Goal: Task Accomplishment & Management: Use online tool/utility

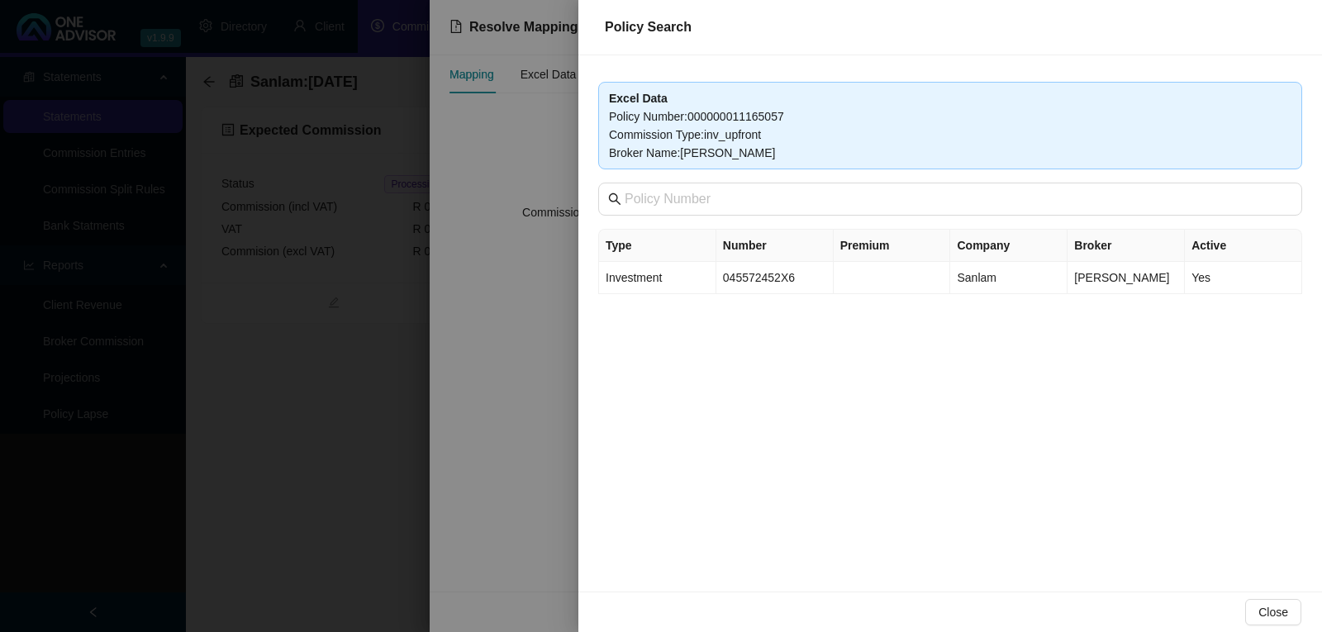
click at [527, 321] on div at bounding box center [661, 316] width 1322 height 632
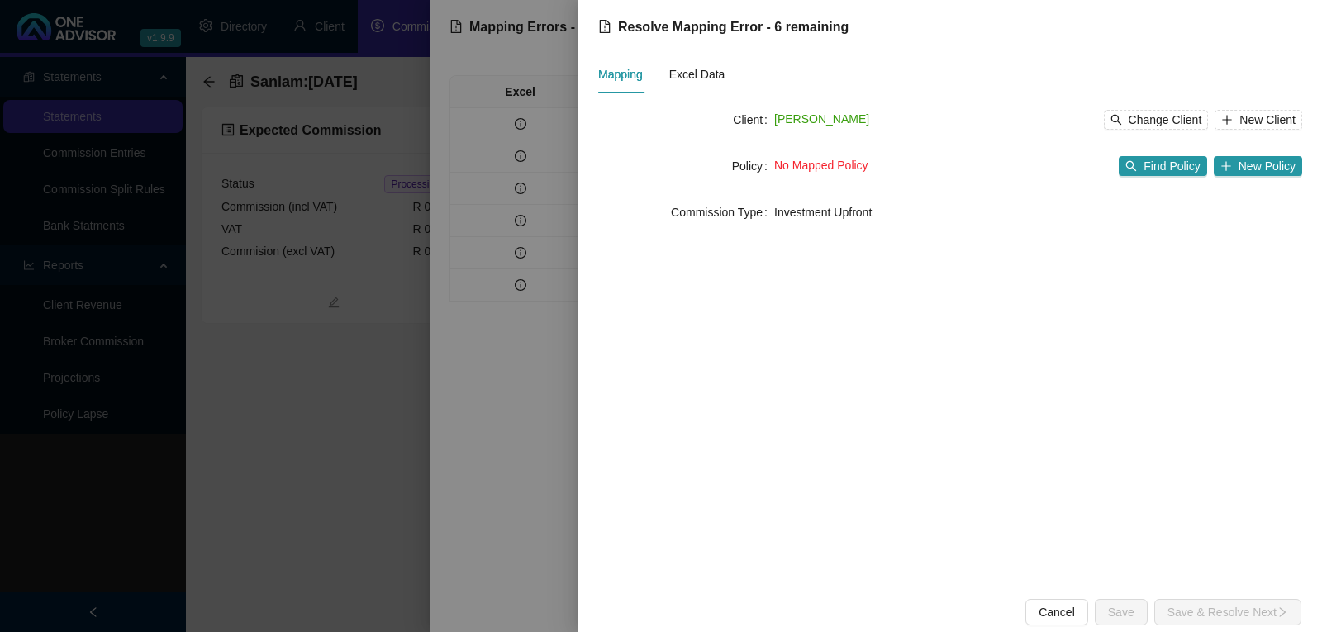
click at [461, 433] on div at bounding box center [661, 316] width 1322 height 632
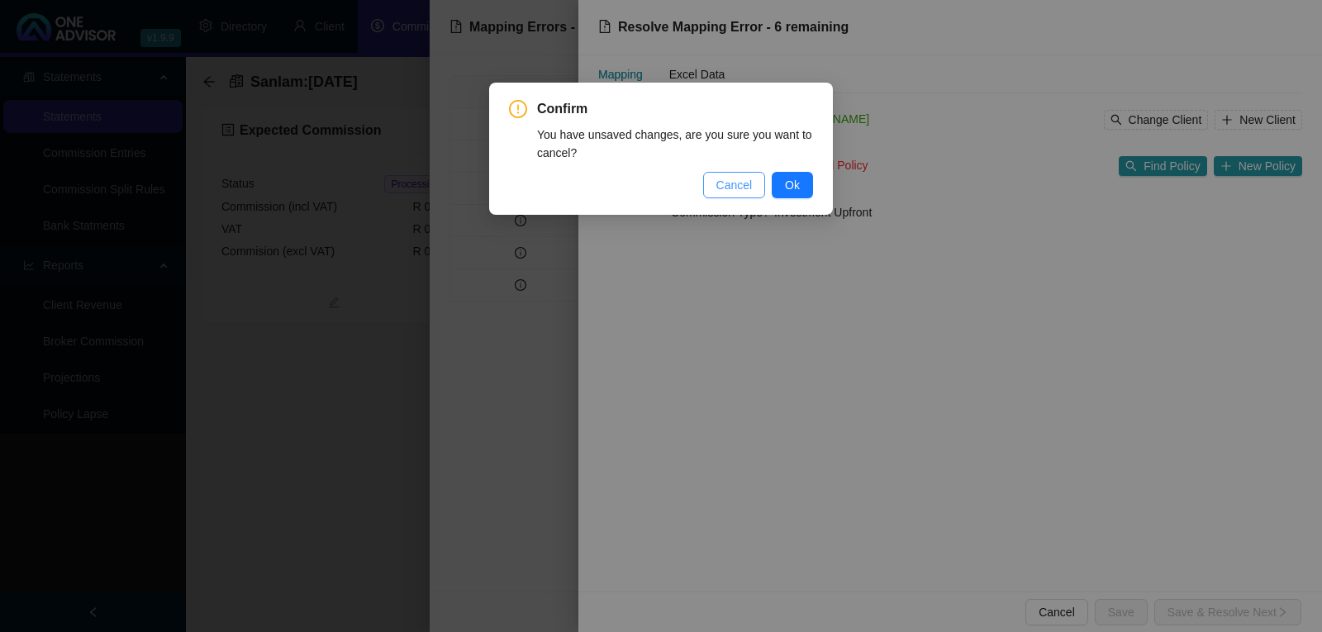
click at [725, 187] on span "Cancel" at bounding box center [734, 185] width 36 height 18
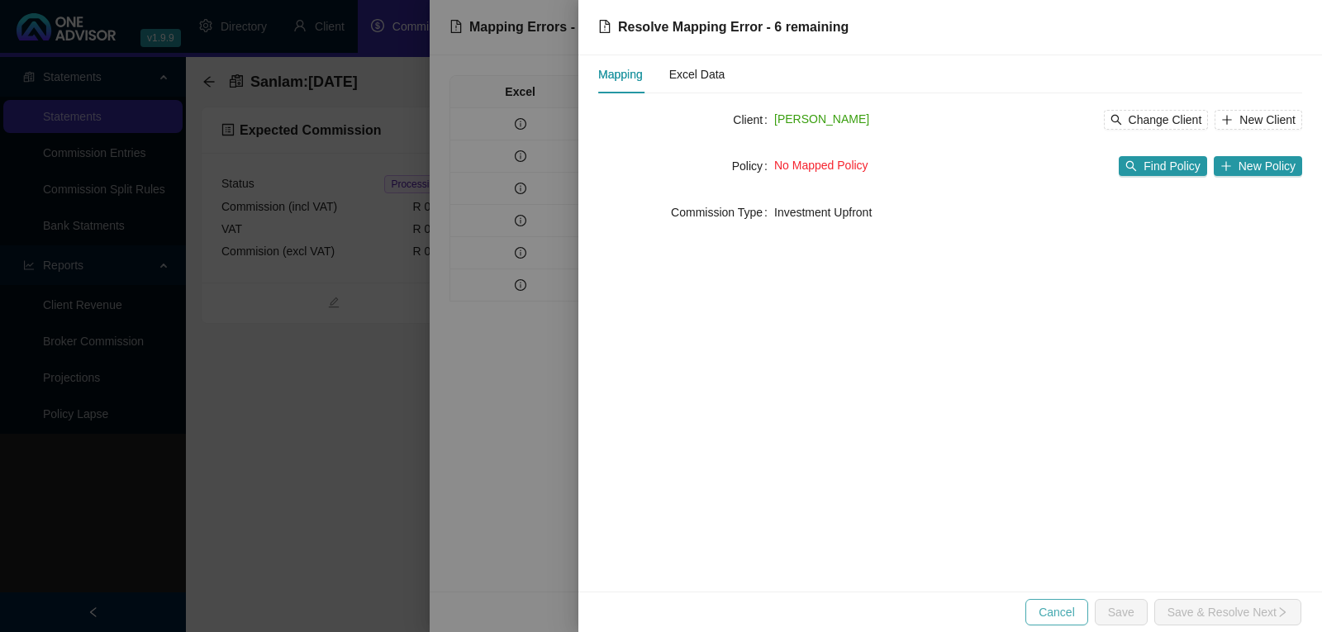
click at [1048, 612] on span "Cancel" at bounding box center [1057, 612] width 36 height 18
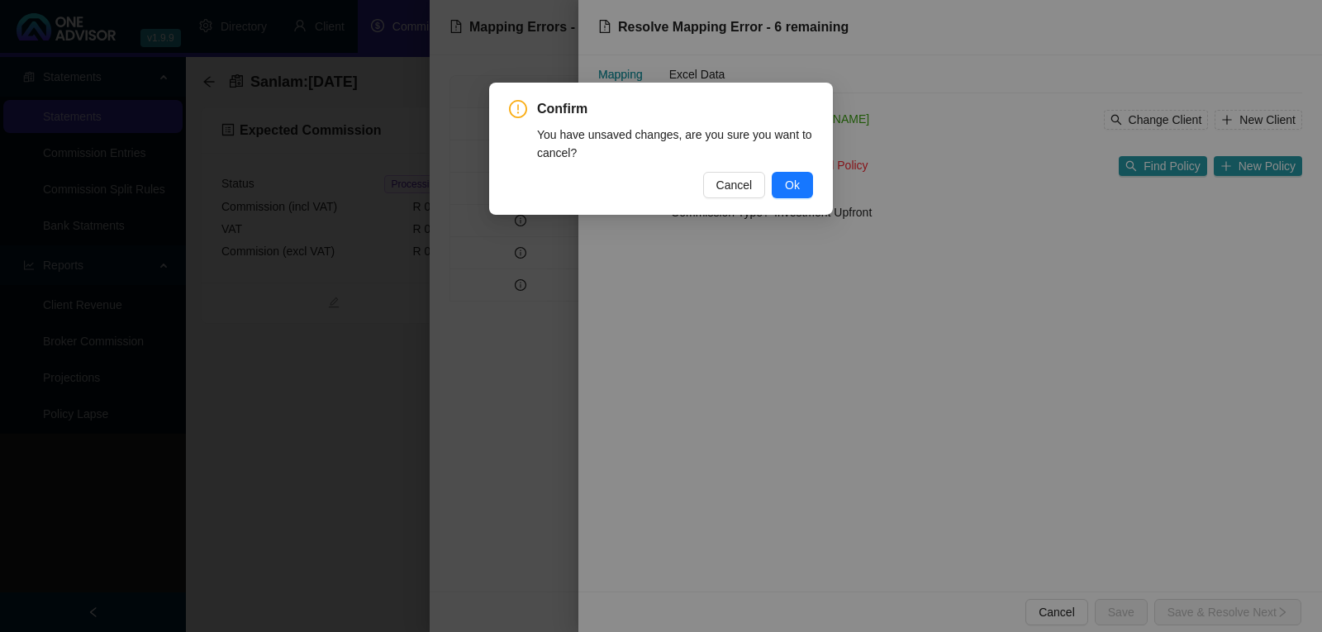
click at [487, 429] on div "Confirm You have unsaved changes, are you sure you want to cancel? Cancel Ok" at bounding box center [661, 316] width 1322 height 632
click at [730, 181] on span "Cancel" at bounding box center [734, 185] width 36 height 18
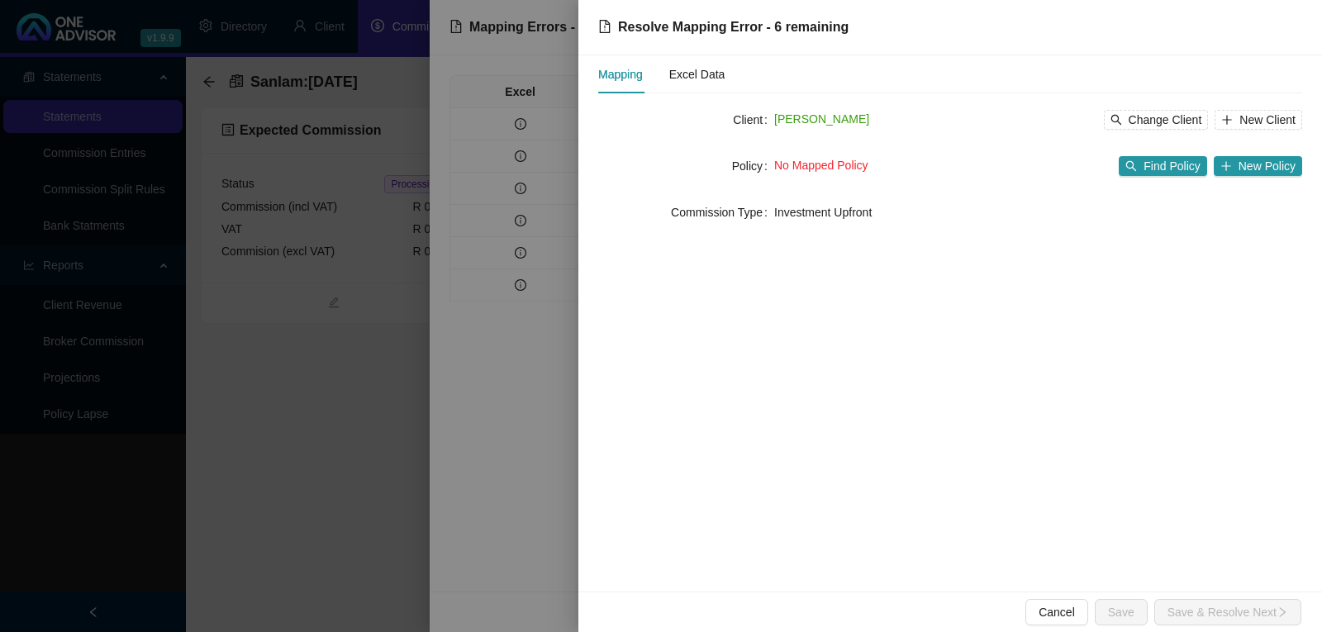
click at [479, 132] on div at bounding box center [661, 316] width 1322 height 632
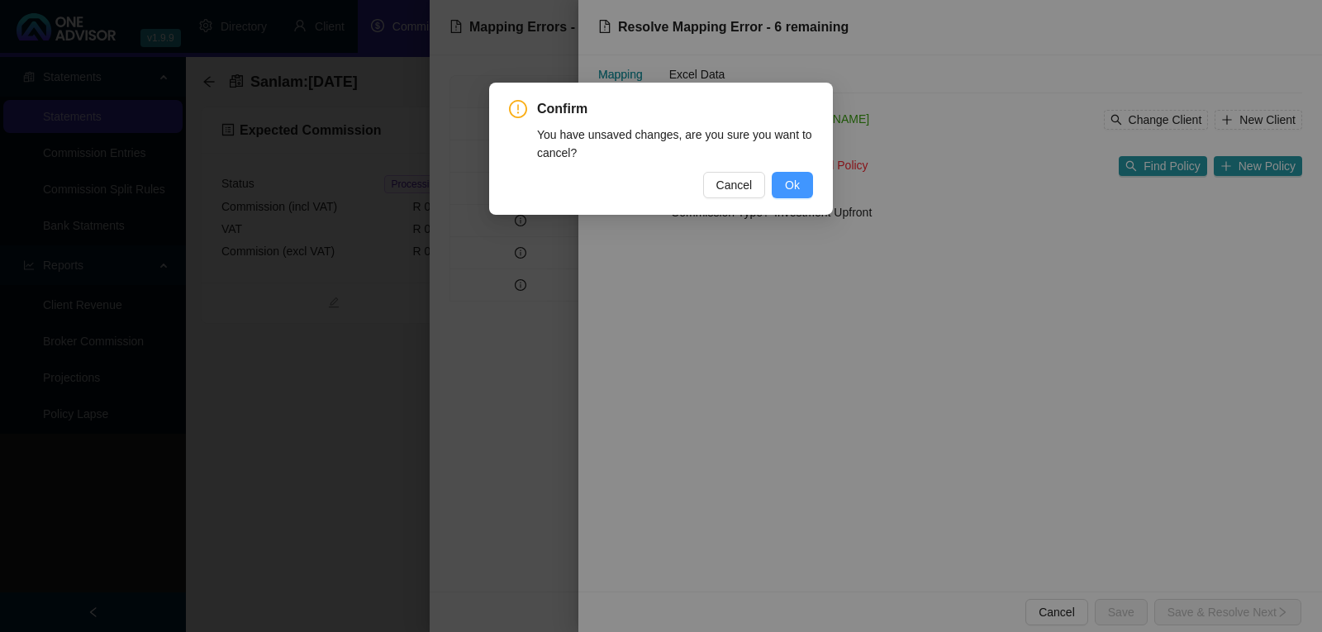
click at [796, 183] on span "Ok" at bounding box center [792, 185] width 15 height 18
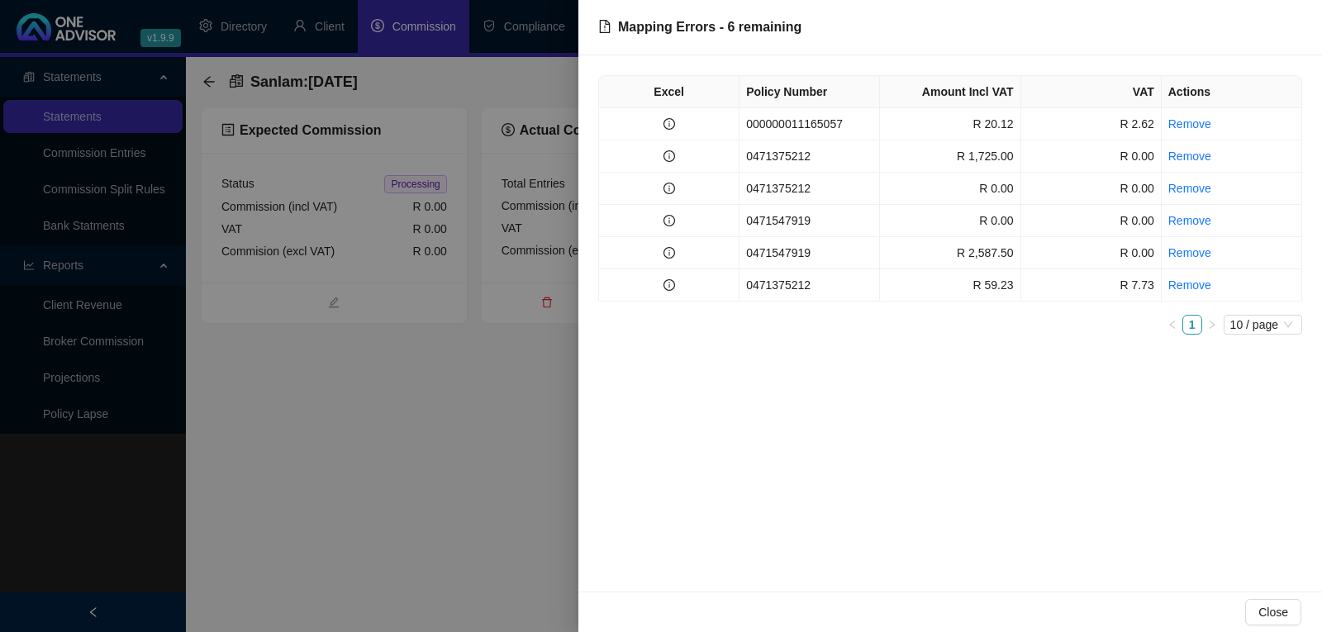
click at [371, 473] on div at bounding box center [661, 316] width 1322 height 632
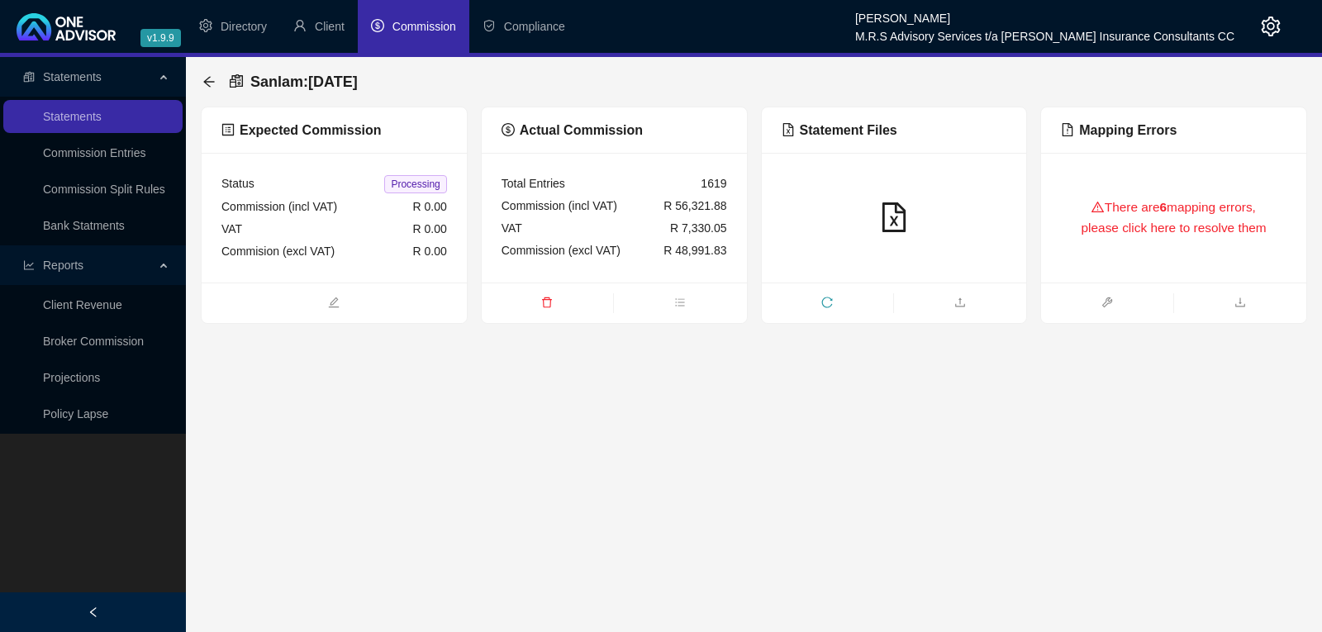
click at [434, 24] on span "Commission" at bounding box center [424, 26] width 64 height 13
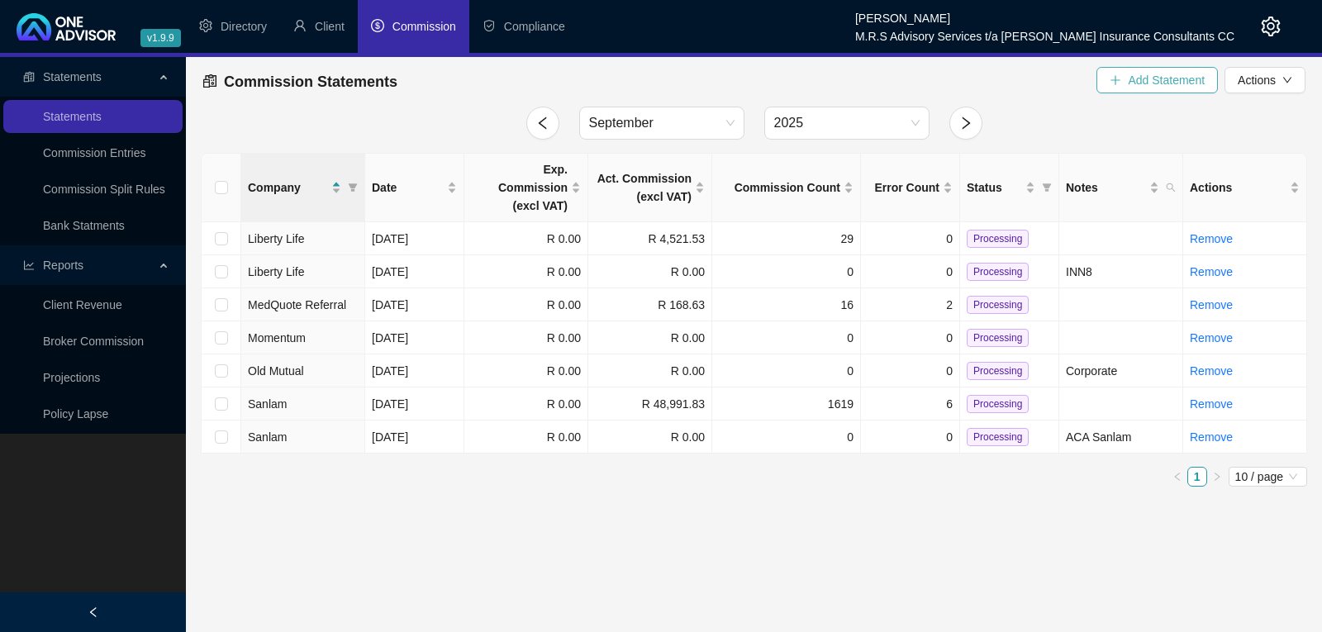
click at [1176, 85] on span "Add Statement" at bounding box center [1166, 80] width 77 height 18
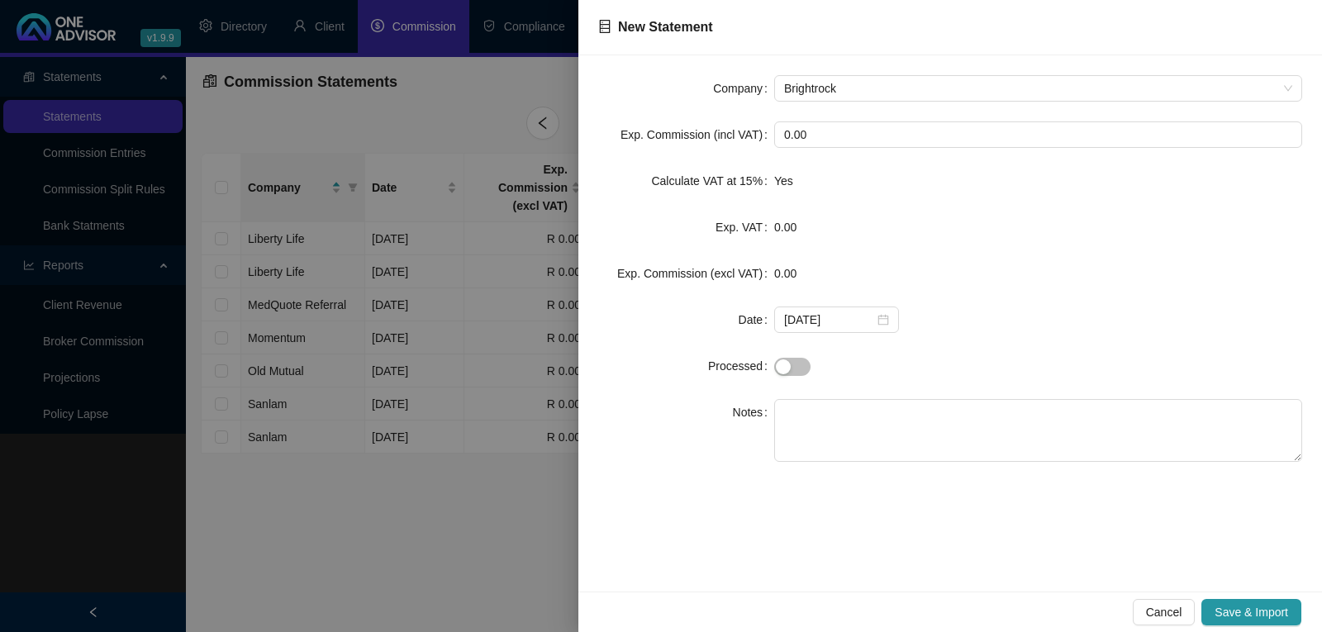
click at [524, 506] on div at bounding box center [661, 316] width 1322 height 632
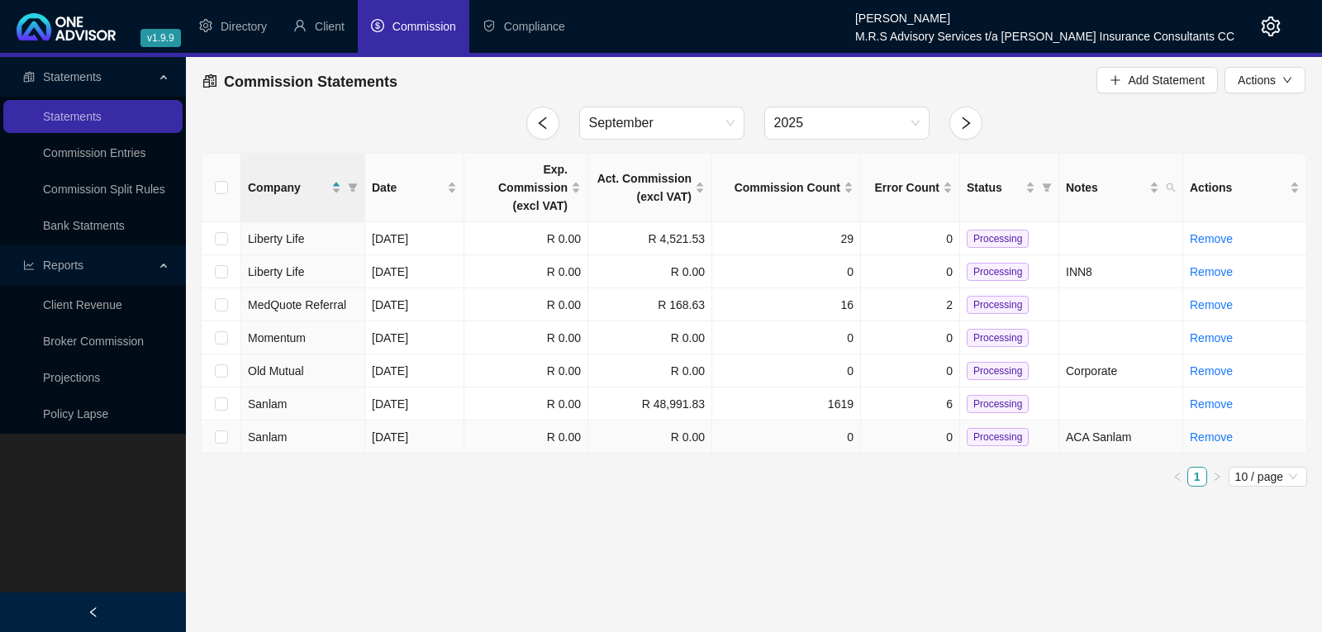
click at [315, 421] on td "Sanlam" at bounding box center [303, 437] width 124 height 33
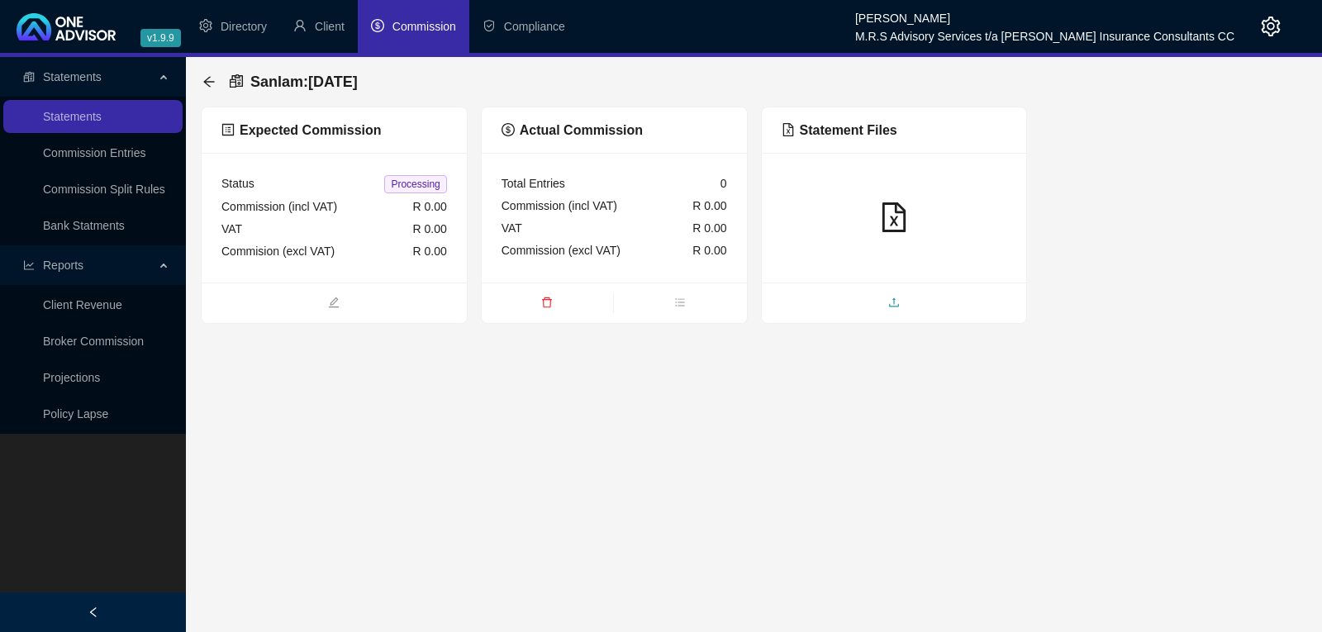
click at [890, 302] on icon "upload" at bounding box center [894, 303] width 12 height 12
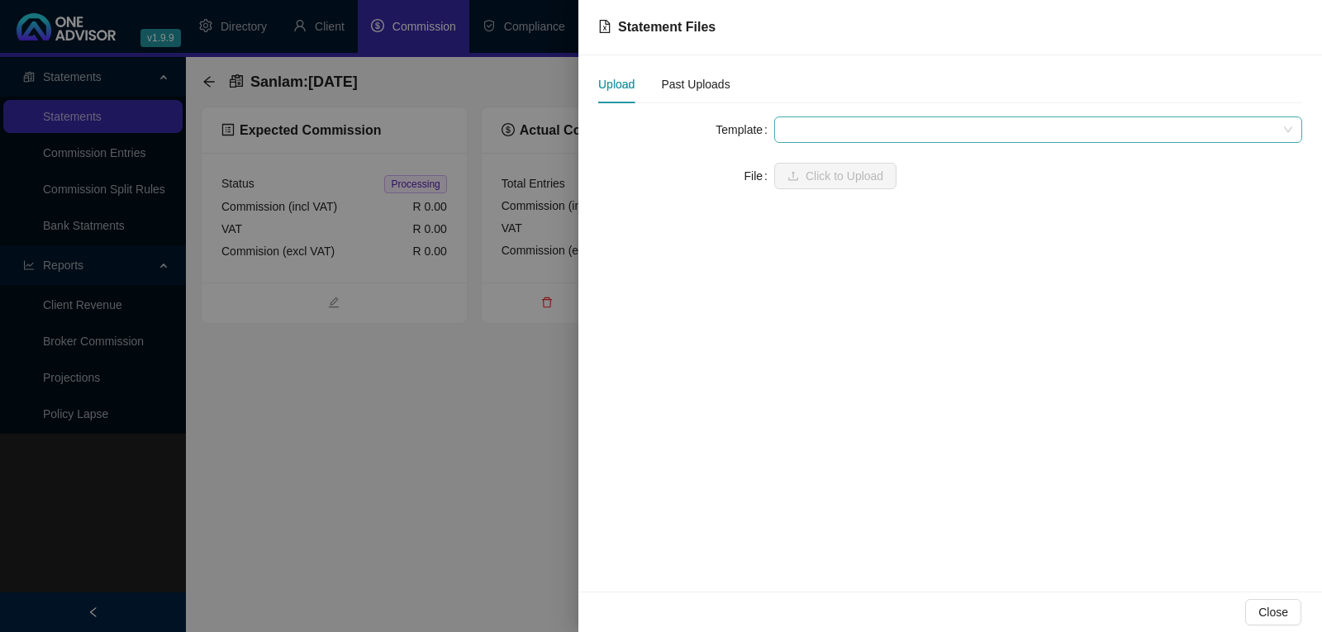
click at [871, 129] on span at bounding box center [1038, 129] width 508 height 25
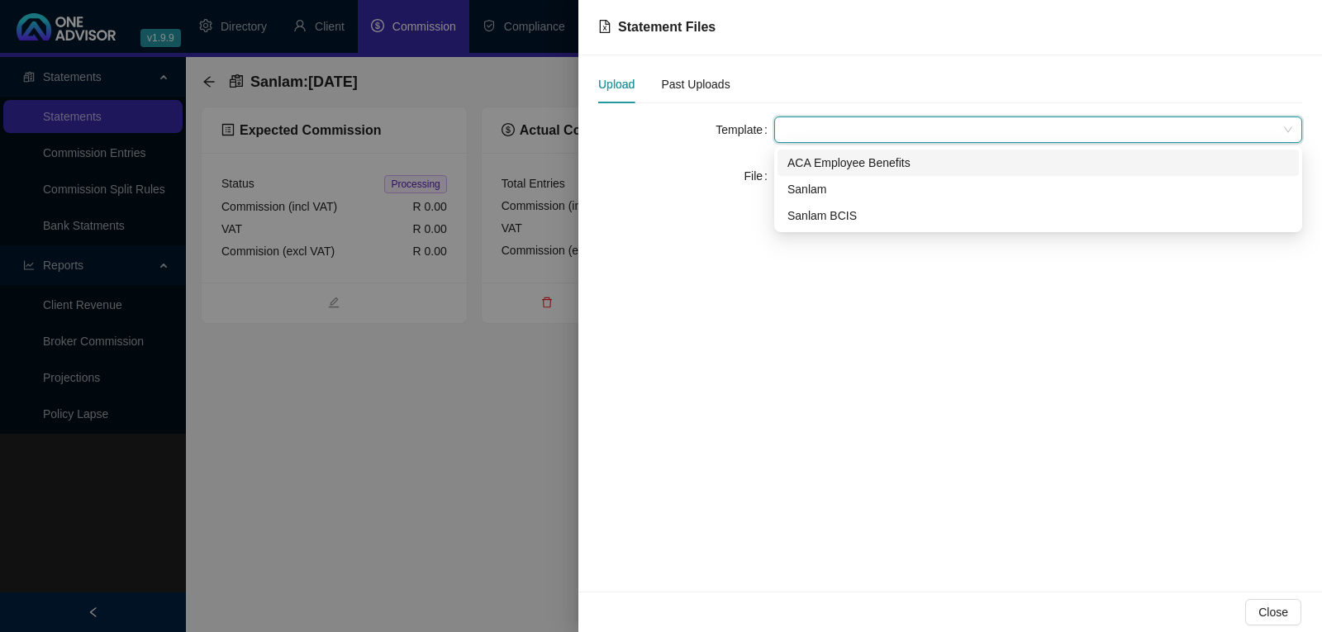
click at [829, 164] on div "ACA Employee Benefits" at bounding box center [1037, 163] width 501 height 18
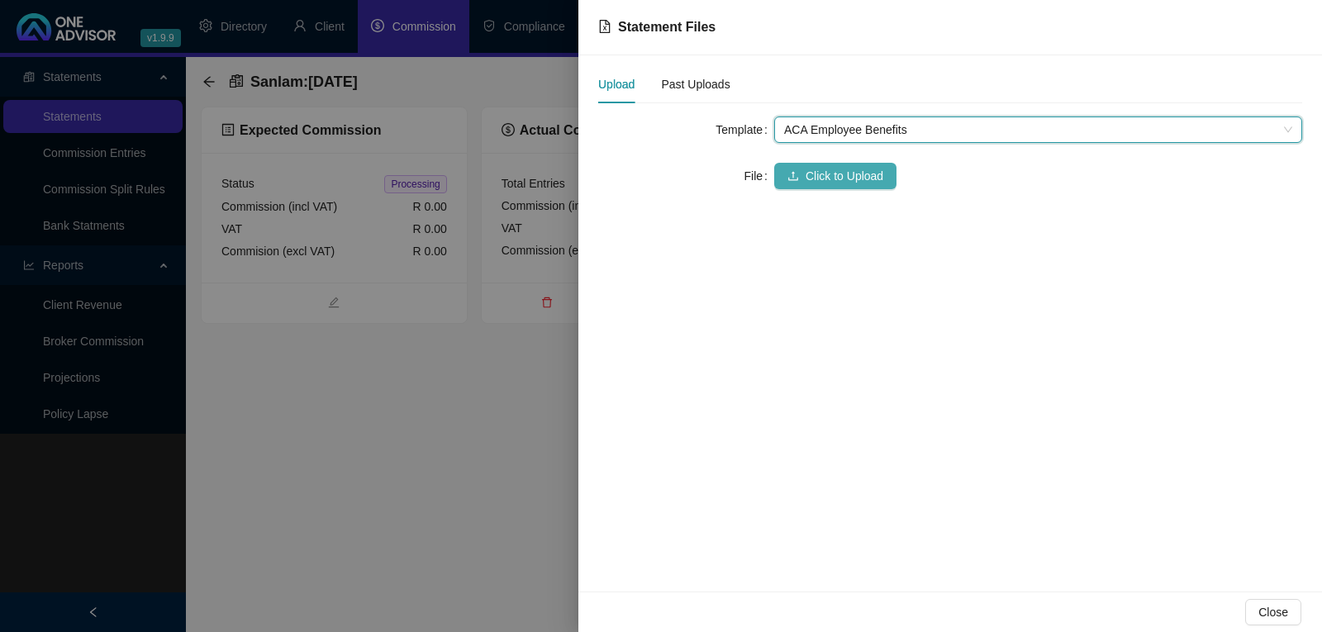
click at [831, 173] on span "Click to Upload" at bounding box center [845, 176] width 78 height 18
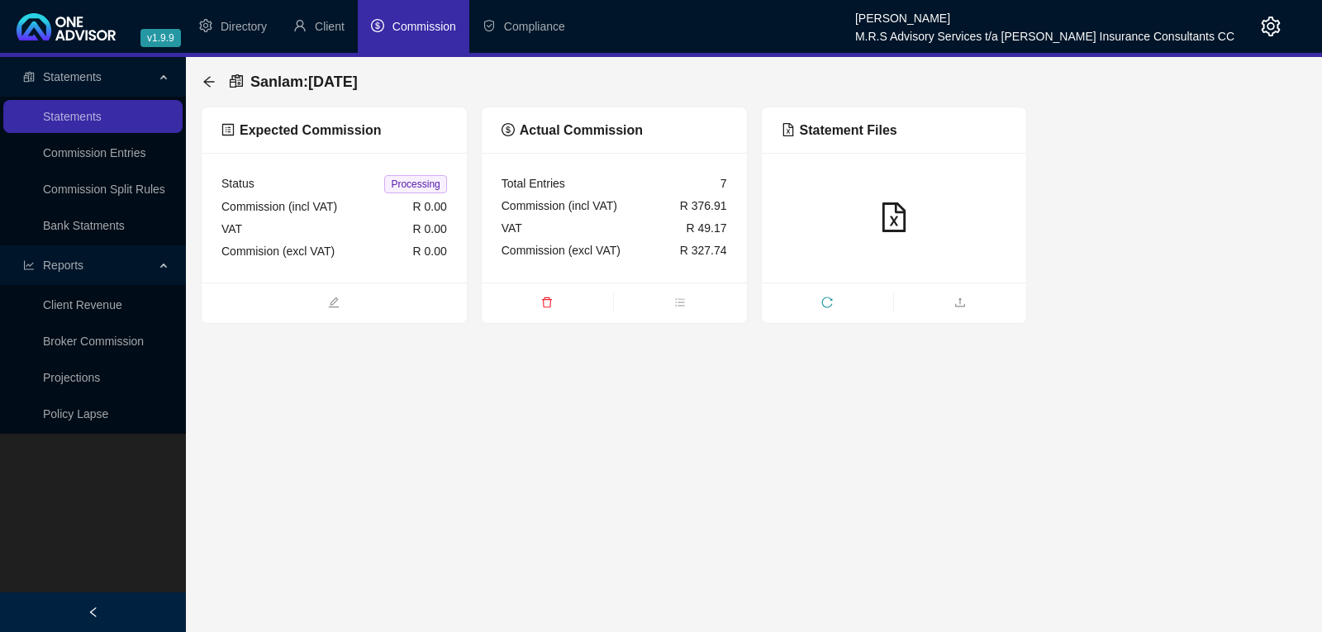
click at [412, 28] on span "Commission" at bounding box center [424, 26] width 64 height 13
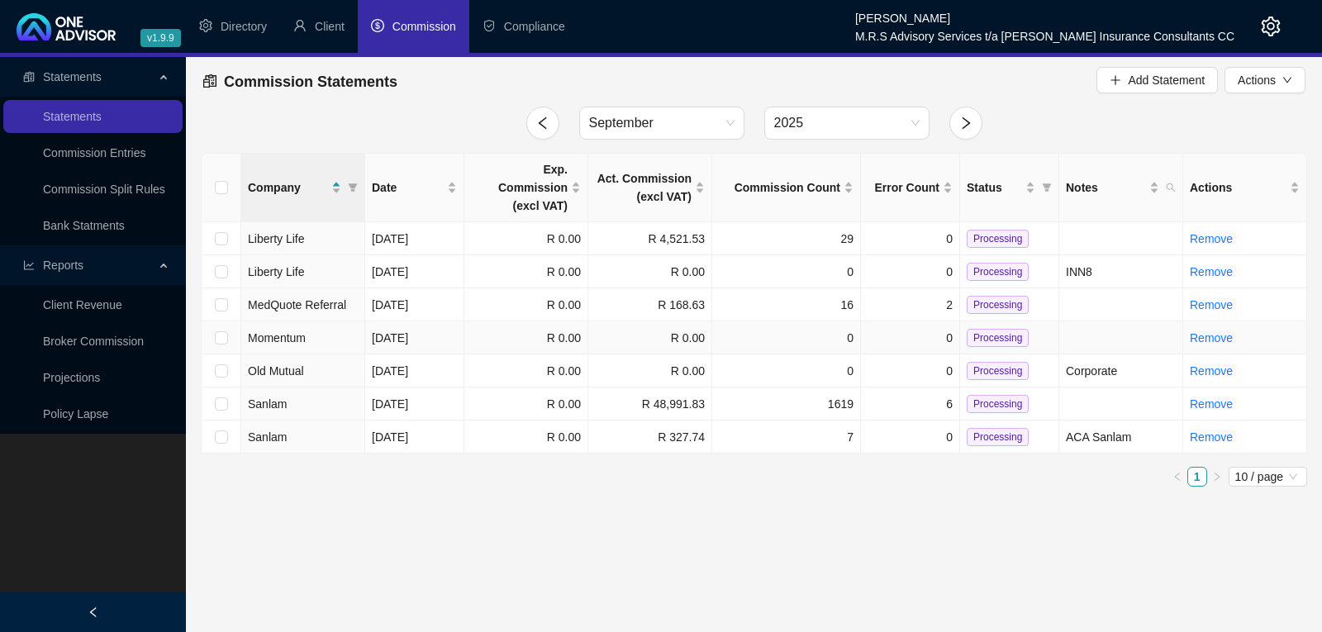
click at [313, 321] on td "Momentum" at bounding box center [303, 337] width 124 height 33
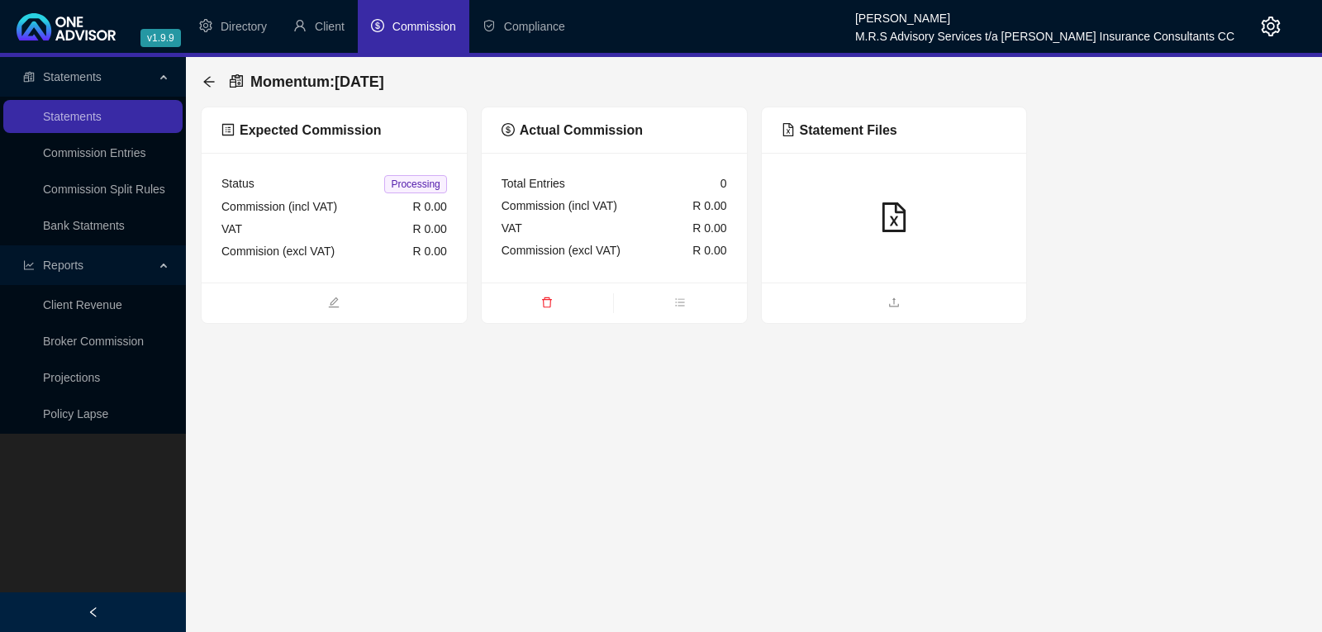
click at [889, 216] on icon "file-excel" at bounding box center [894, 217] width 30 height 30
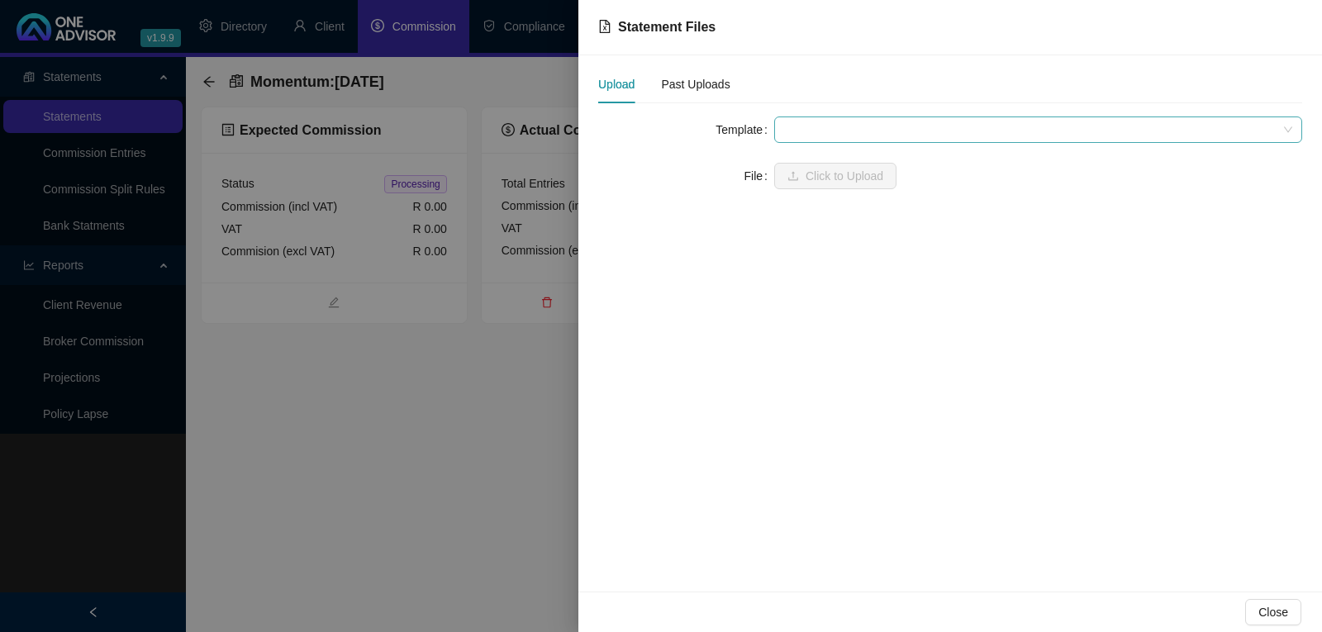
click at [850, 129] on span at bounding box center [1038, 129] width 508 height 25
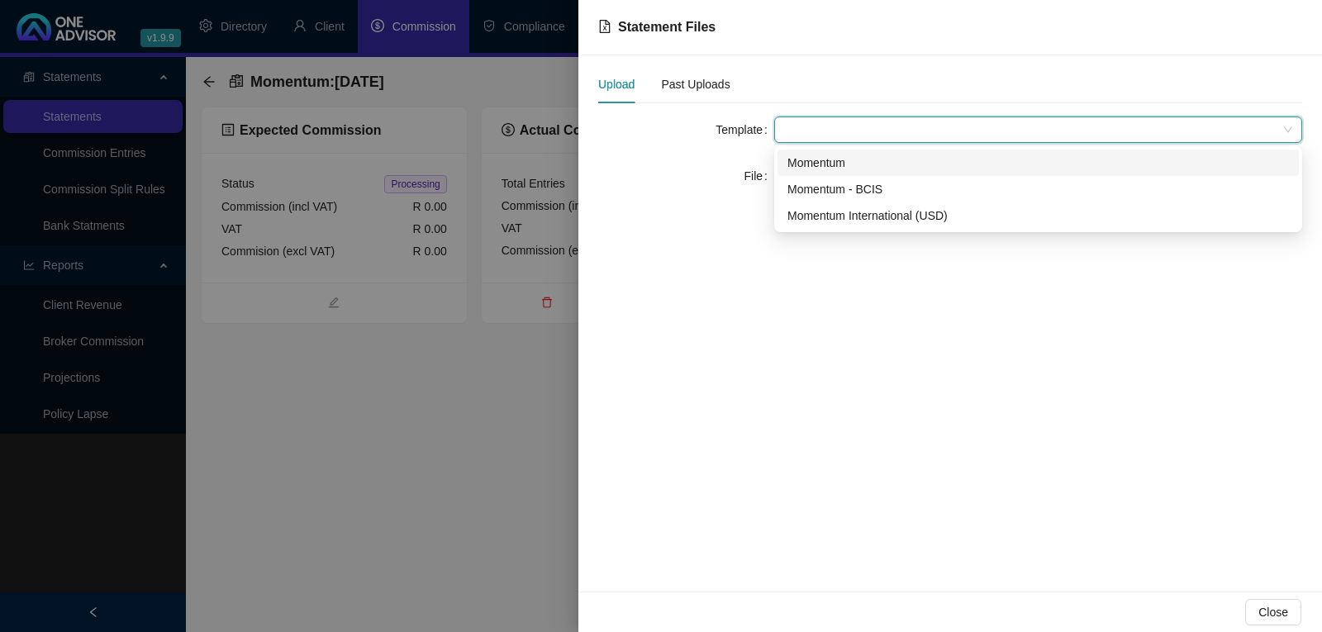
click at [827, 165] on div "Momentum" at bounding box center [1037, 163] width 501 height 18
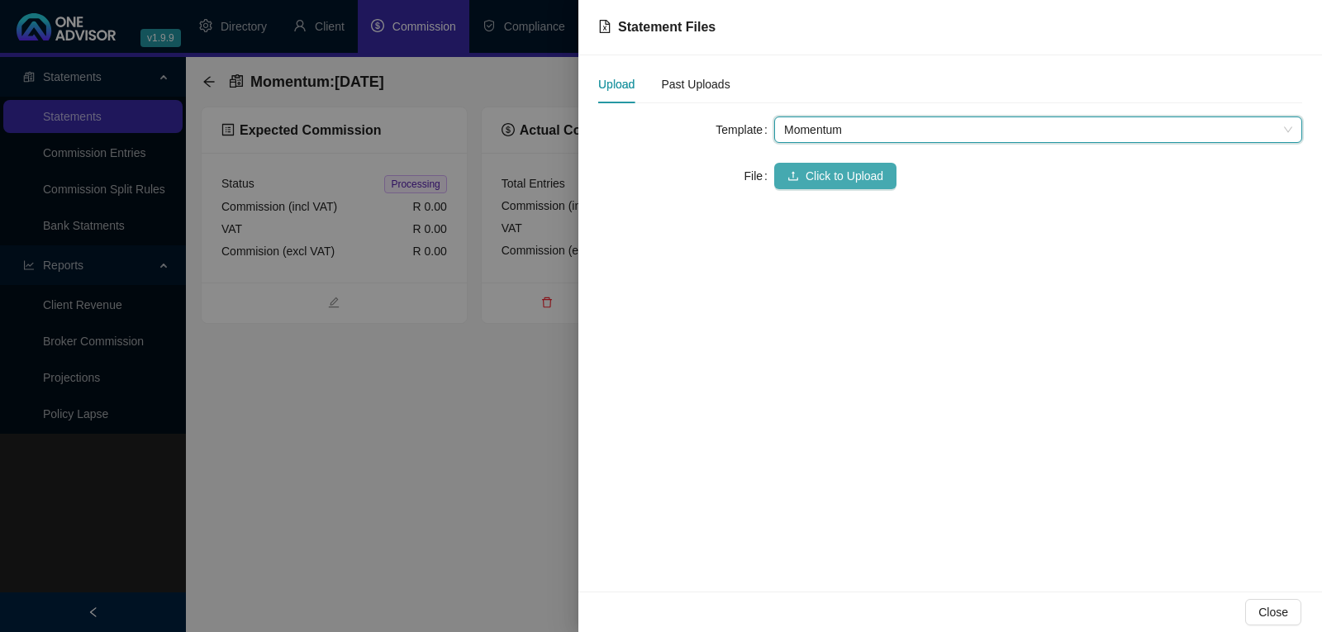
click at [827, 175] on span "Click to Upload" at bounding box center [845, 176] width 78 height 18
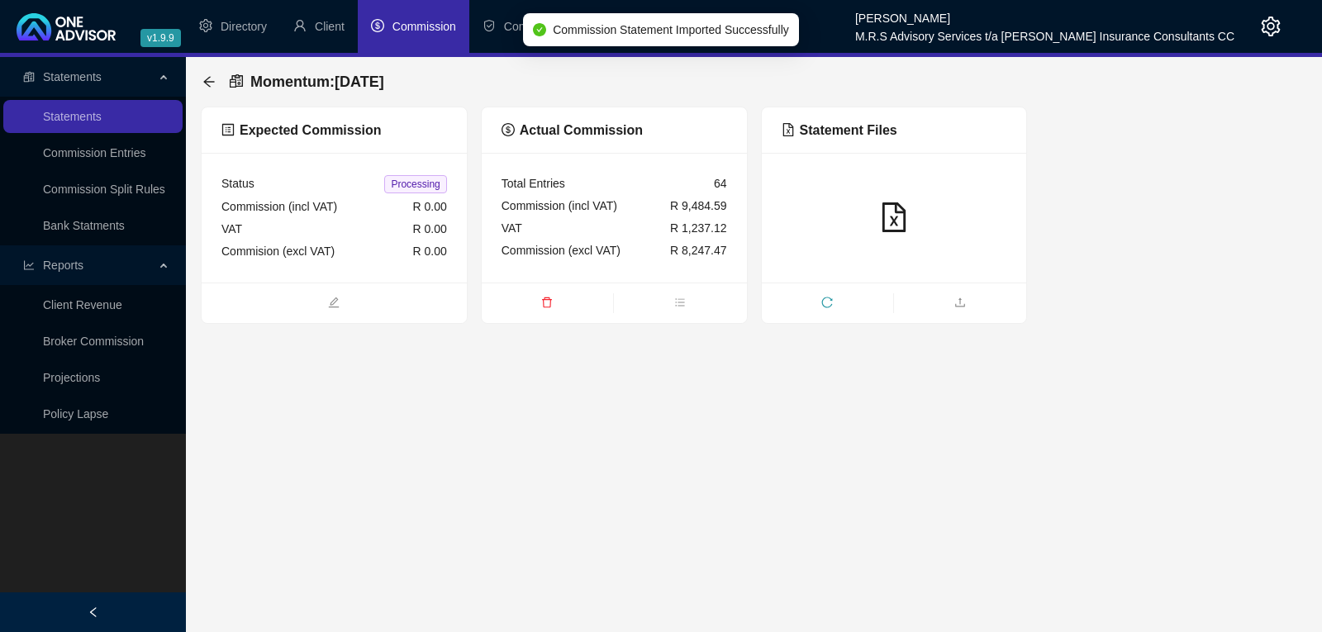
click at [416, 28] on span "Commission" at bounding box center [424, 26] width 64 height 13
